Goal: Information Seeking & Learning: Understand process/instructions

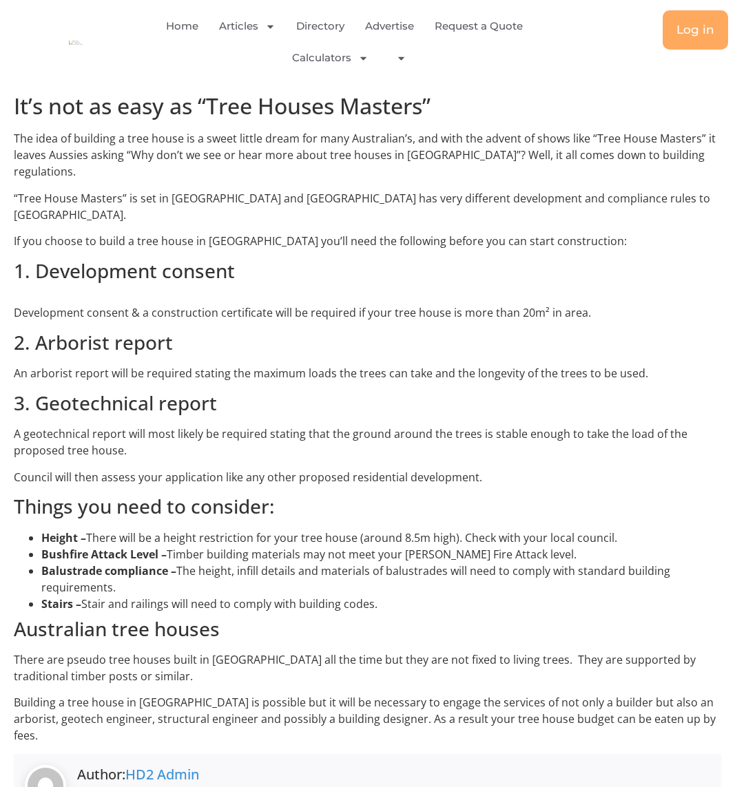
scroll to position [482, 0]
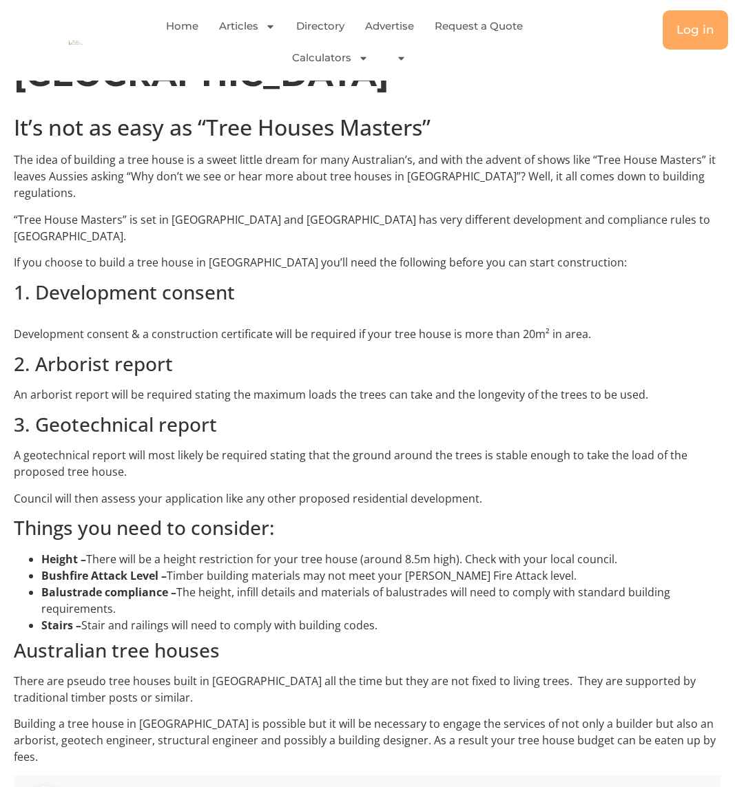
click at [123, 250] on div "It’s not as easy as “Tree Houses Masters” The idea of building a tree house is …" at bounding box center [367, 487] width 707 height 746
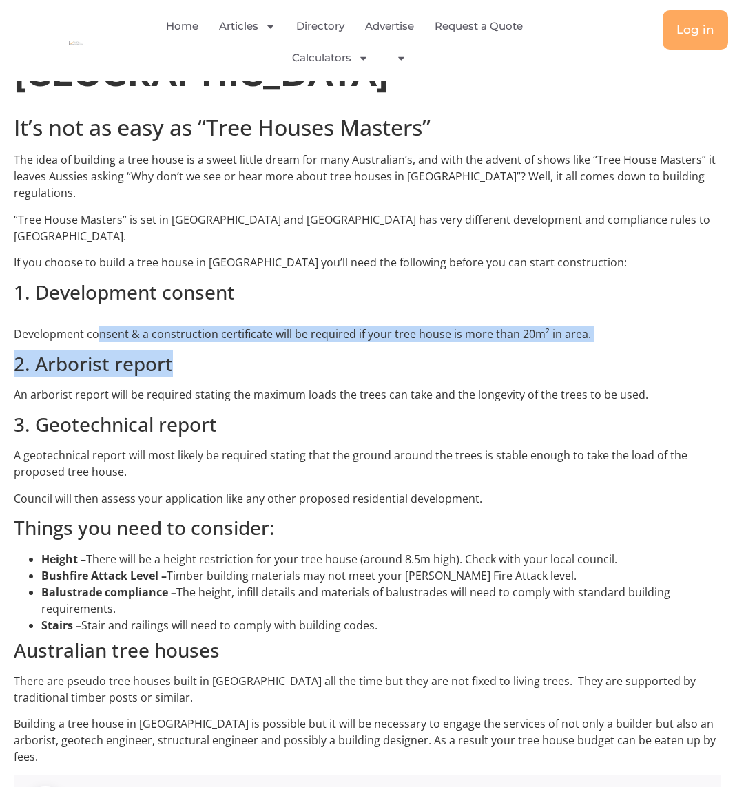
drag, startPoint x: 99, startPoint y: 258, endPoint x: 607, endPoint y: 272, distance: 507.7
click at [607, 272] on div "It’s not as easy as “Tree Houses Masters” The idea of building a tree house is …" at bounding box center [367, 487] width 707 height 746
click at [222, 326] on p "Development consent & a construction certificate will be required if your tree …" at bounding box center [367, 334] width 707 height 17
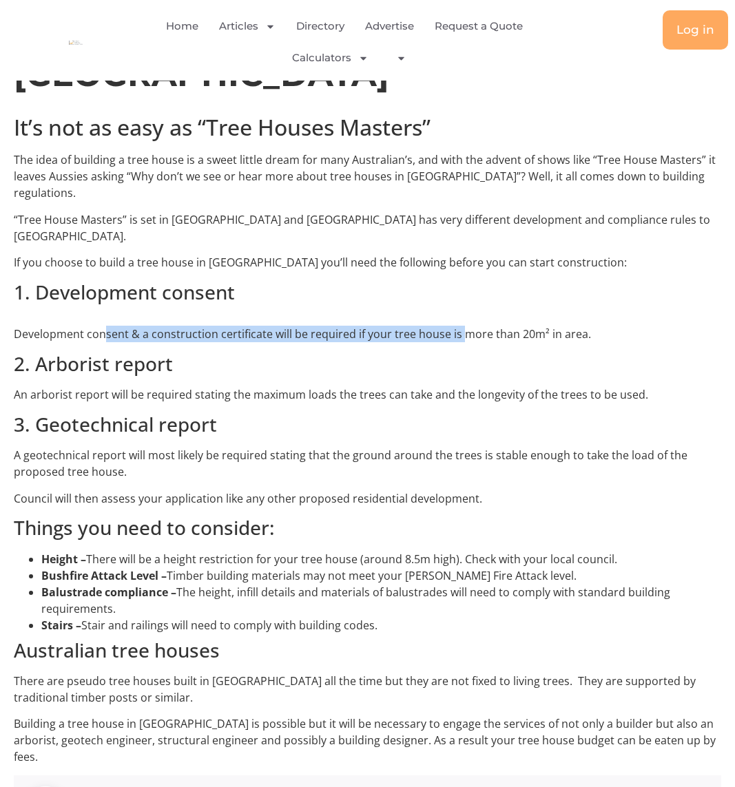
drag, startPoint x: 107, startPoint y: 257, endPoint x: 461, endPoint y: 258, distance: 354.0
click at [461, 326] on p "Development consent & a construction certificate will be required if your tree …" at bounding box center [367, 334] width 707 height 17
drag, startPoint x: 461, startPoint y: 258, endPoint x: 272, endPoint y: 261, distance: 188.7
click at [272, 326] on p "Development consent & a construction certificate will be required if your tree …" at bounding box center [367, 334] width 707 height 17
drag, startPoint x: 194, startPoint y: 258, endPoint x: 631, endPoint y: 263, distance: 437.3
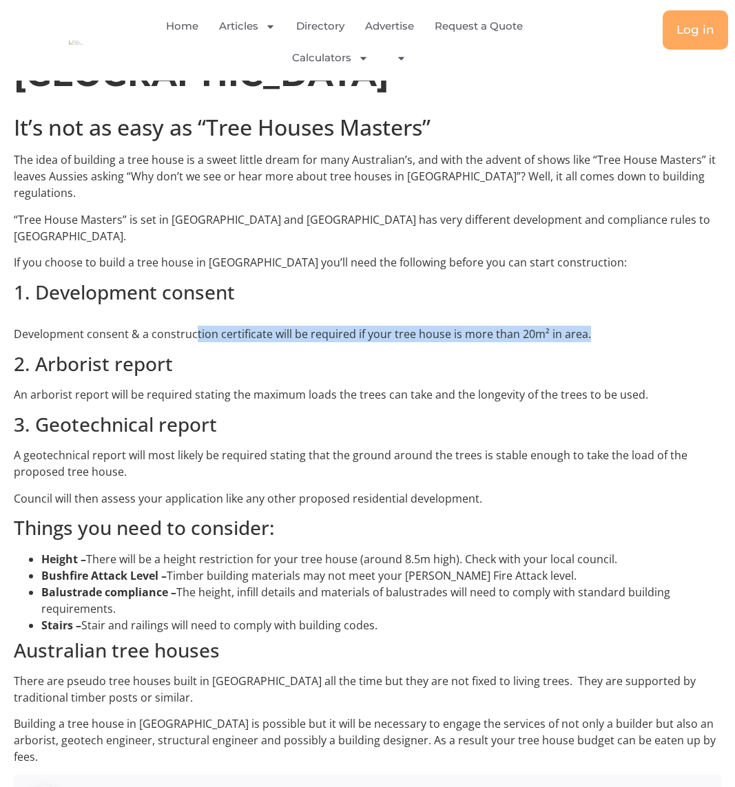
click at [631, 326] on p "Development consent & a construction certificate will be required if your tree …" at bounding box center [367, 334] width 707 height 17
drag, startPoint x: 631, startPoint y: 263, endPoint x: 534, endPoint y: 264, distance: 96.4
click at [534, 326] on p "Development consent & a construction certificate will be required if your tree …" at bounding box center [367, 334] width 707 height 17
drag, startPoint x: 616, startPoint y: 261, endPoint x: 30, endPoint y: 247, distance: 586.9
click at [30, 247] on div "It’s not as easy as “Tree Houses Masters” The idea of building a tree house is …" at bounding box center [367, 487] width 707 height 746
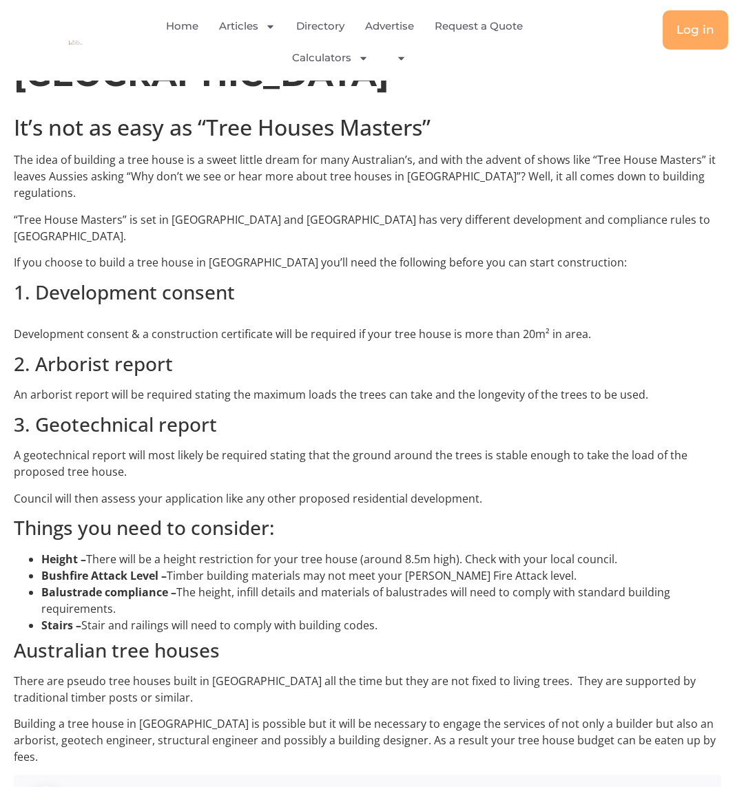
drag, startPoint x: 30, startPoint y: 247, endPoint x: 71, endPoint y: 294, distance: 62.4
click at [71, 353] on h3 "2. Arborist report" at bounding box center [367, 364] width 707 height 23
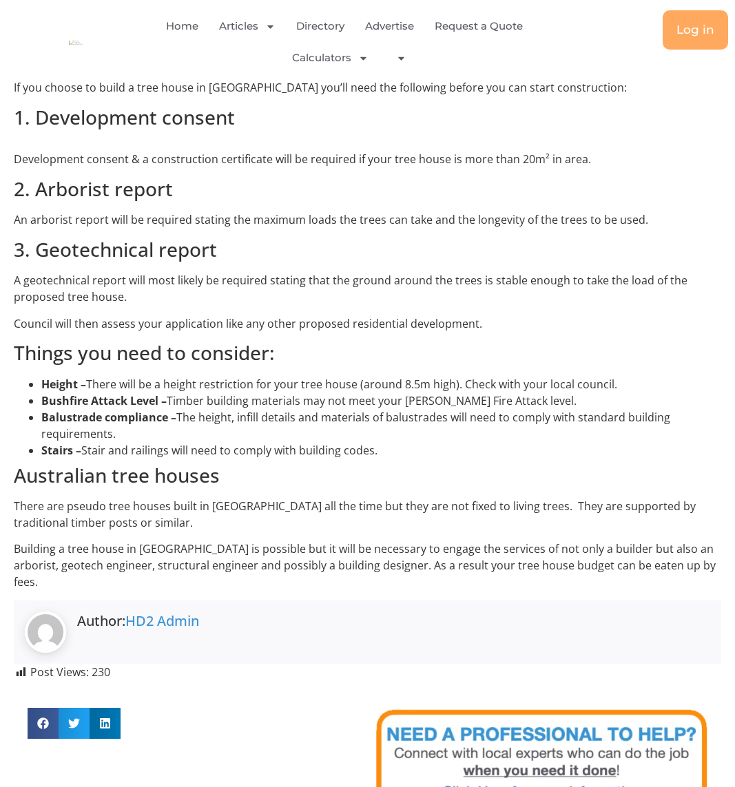
scroll to position [689, 0]
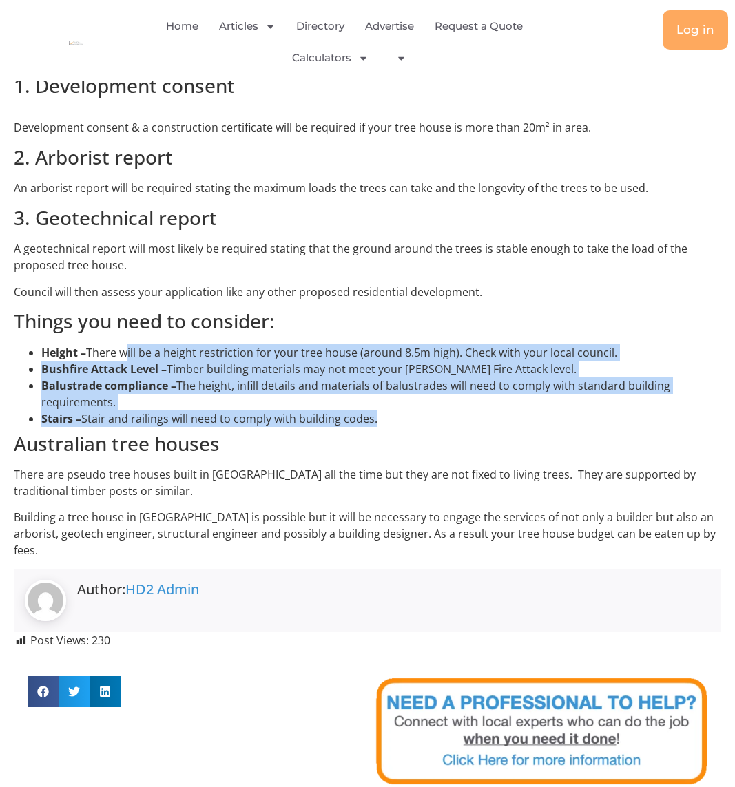
drag, startPoint x: 146, startPoint y: 271, endPoint x: 546, endPoint y: 336, distance: 405.3
click at [546, 336] on div "It’s not as easy as “Tree Houses Masters” The idea of building a tree house is …" at bounding box center [367, 281] width 707 height 746
drag, startPoint x: 546, startPoint y: 336, endPoint x: 292, endPoint y: 266, distance: 263.6
click at [292, 266] on div "It’s not as easy as “Tree Houses Masters” The idea of building a tree house is …" at bounding box center [367, 281] width 707 height 746
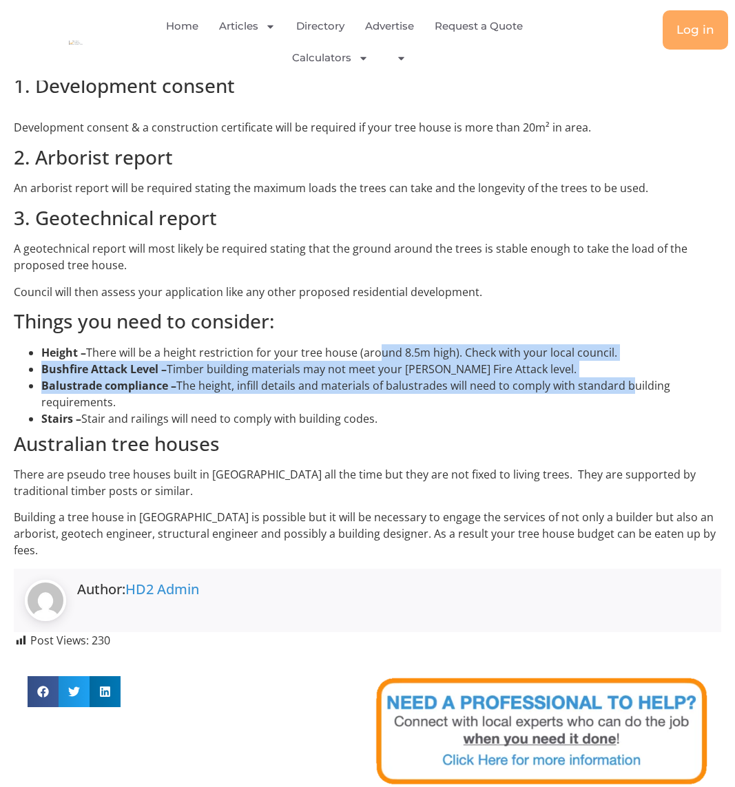
drag, startPoint x: 373, startPoint y: 274, endPoint x: 635, endPoint y: 305, distance: 263.5
click at [635, 344] on ul "Height – There will be a height restriction for your tree house (around 8.5m hi…" at bounding box center [367, 385] width 707 height 83
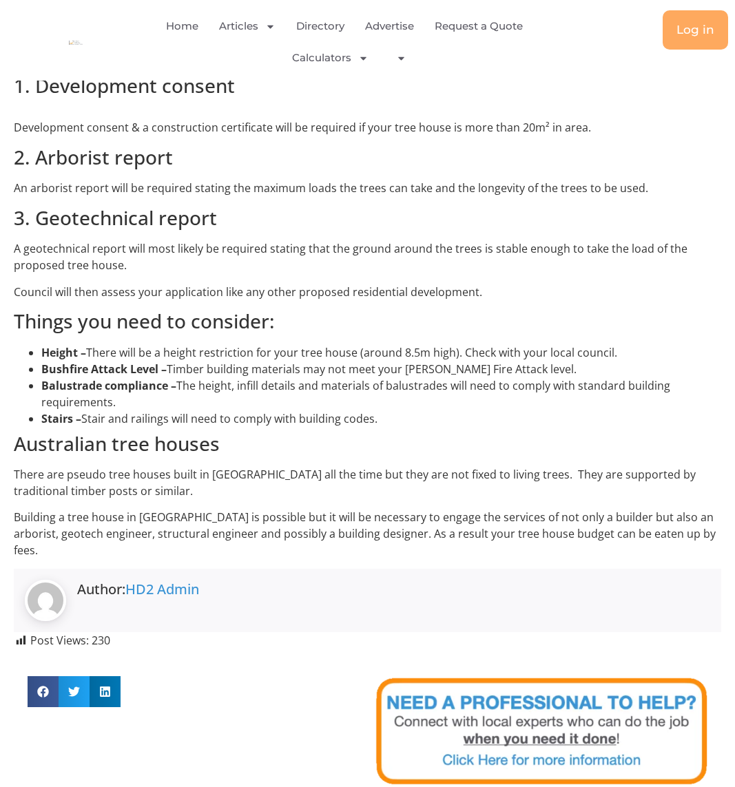
click at [213, 344] on li "Height – There will be a height restriction for your tree house (around 8.5m hi…" at bounding box center [381, 352] width 680 height 17
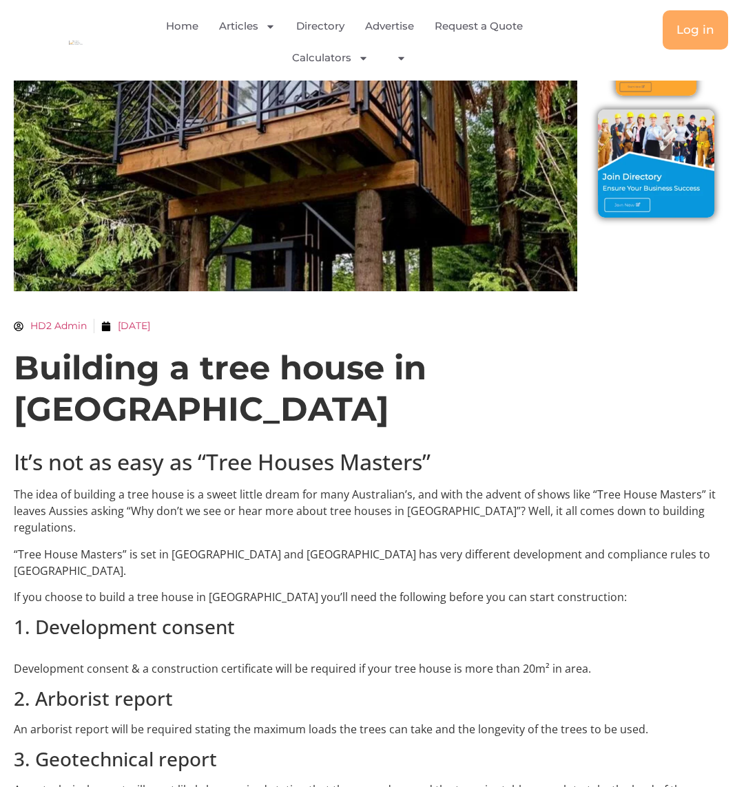
scroll to position [0, 0]
